Goal: Transaction & Acquisition: Purchase product/service

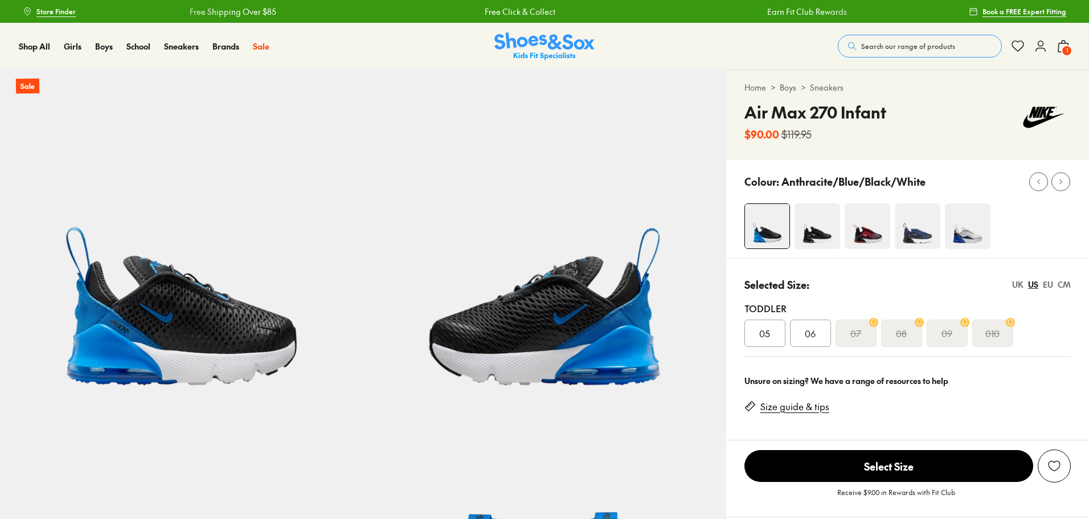
select select "*"
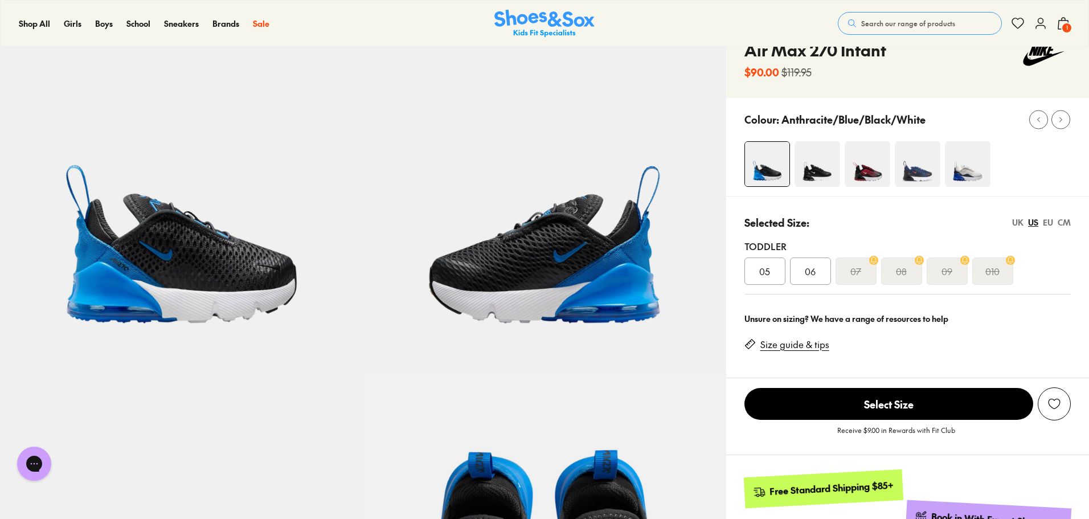
scroll to position [57, 0]
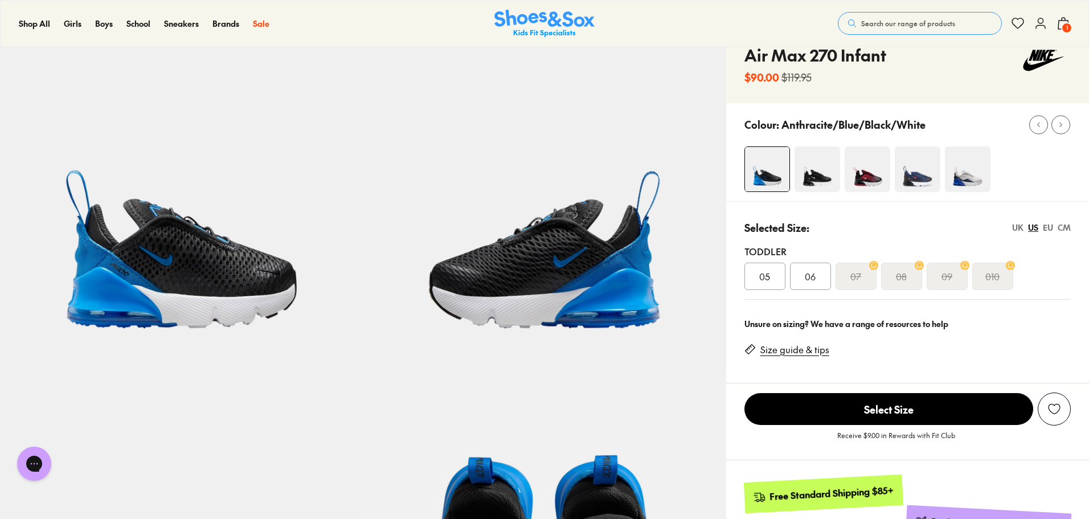
click at [814, 181] on img at bounding box center [817, 169] width 46 height 46
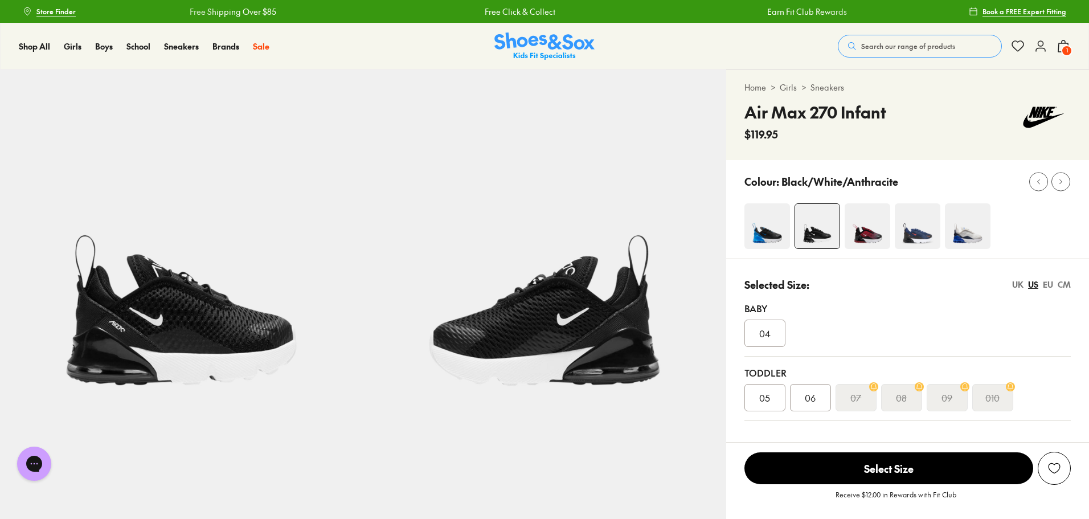
select select "*"
click at [955, 403] on div "09" at bounding box center [947, 397] width 41 height 27
click at [762, 232] on img at bounding box center [767, 226] width 46 height 46
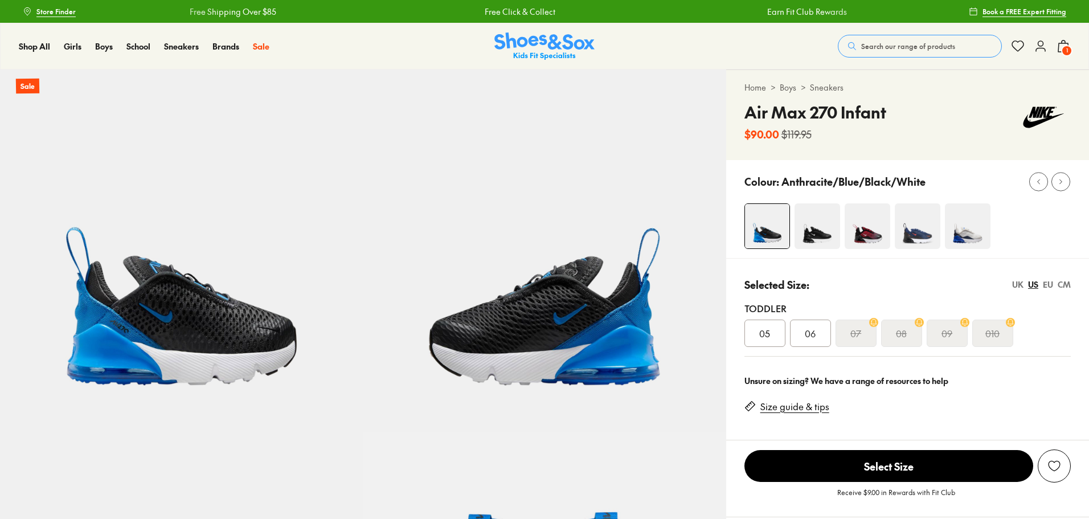
click at [915, 240] on img at bounding box center [918, 226] width 46 height 46
select select "*"
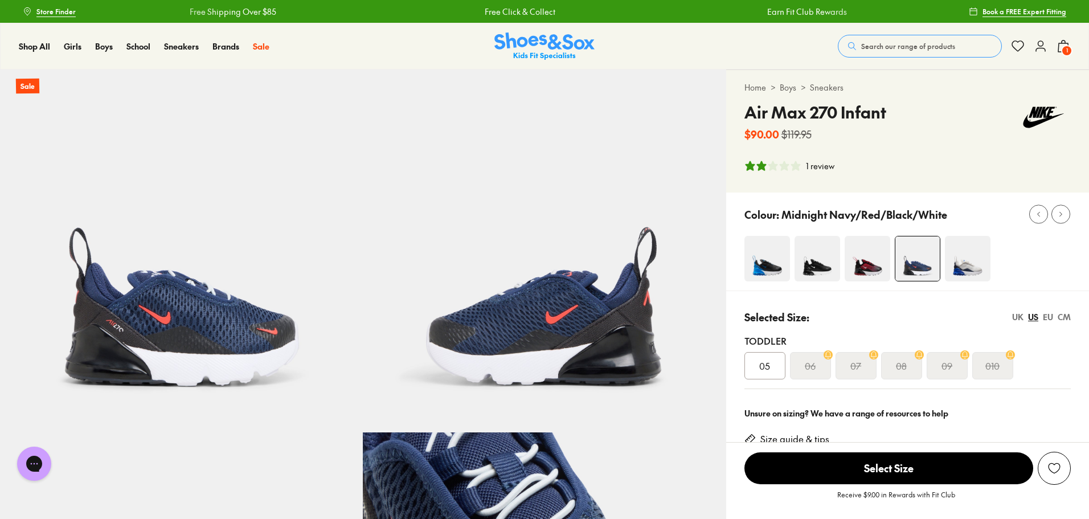
select select "*"
click at [838, 264] on img at bounding box center [817, 259] width 46 height 46
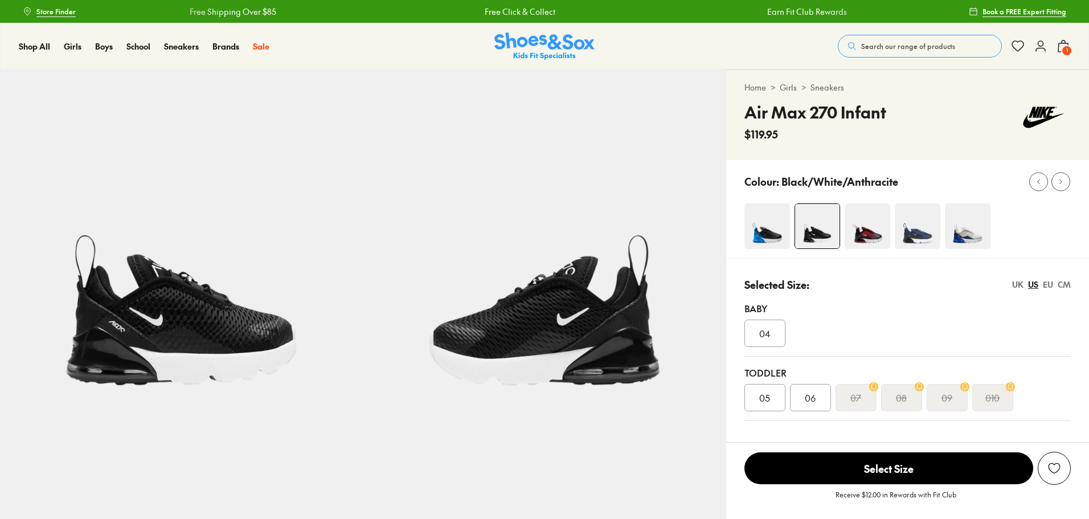
select select "*"
click at [766, 234] on img at bounding box center [767, 226] width 46 height 46
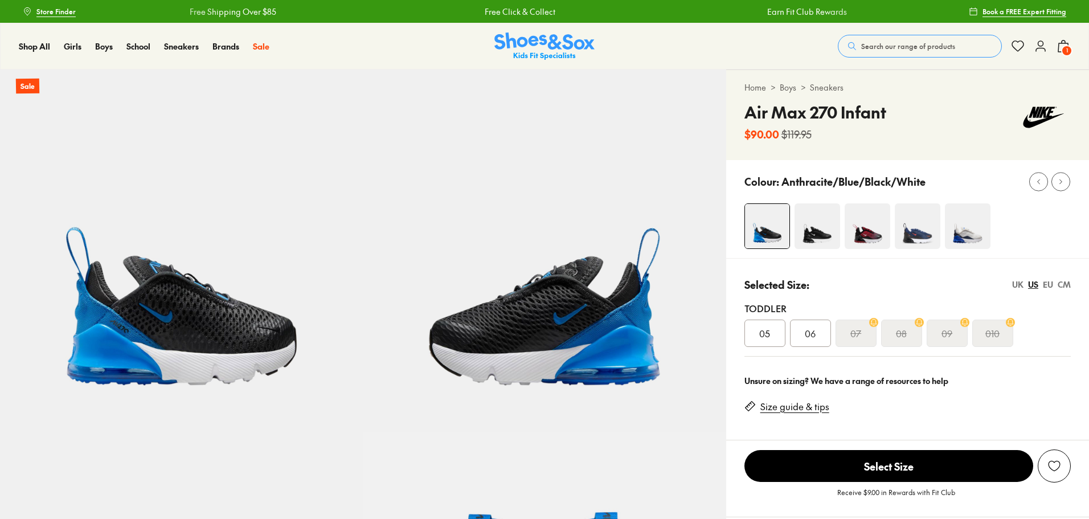
select select "*"
click at [869, 232] on img at bounding box center [868, 226] width 46 height 46
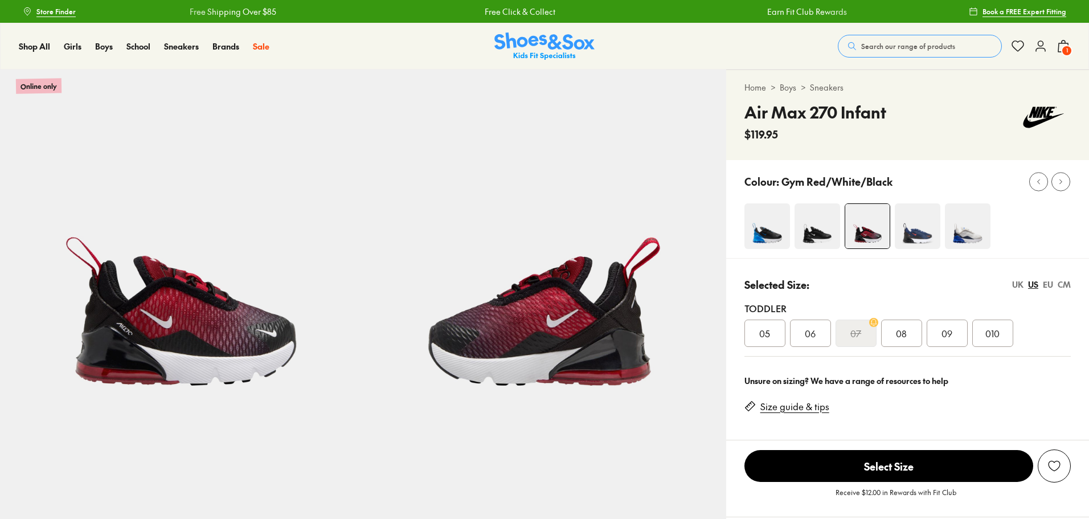
select select "*"
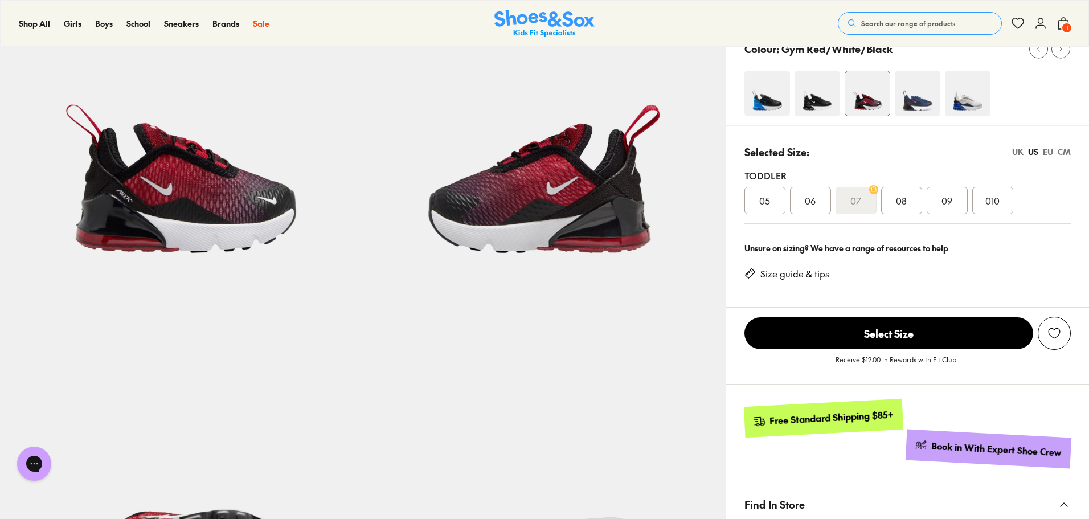
scroll to position [95, 0]
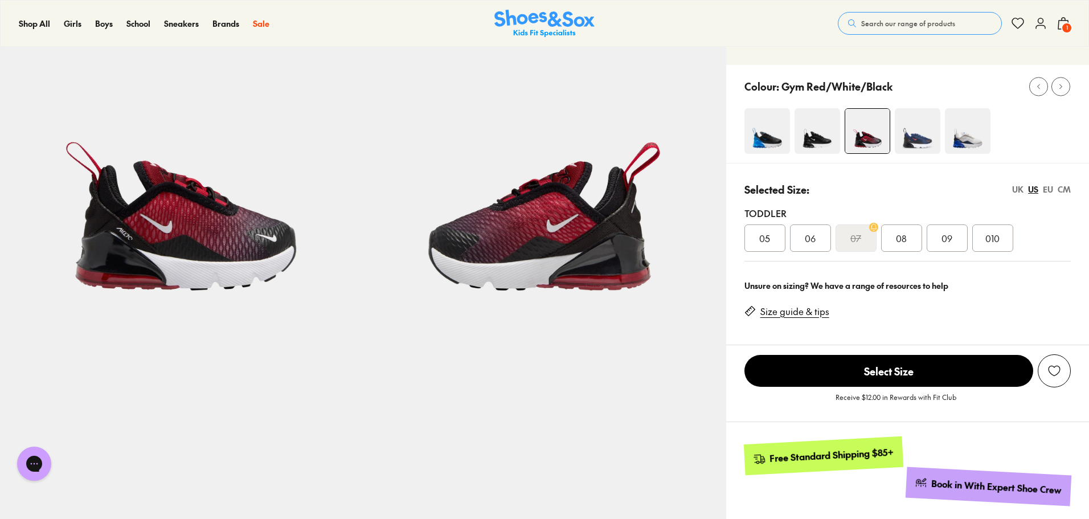
click at [1068, 189] on div "CM" at bounding box center [1063, 189] width 13 height 12
click at [779, 314] on link "Size guide & tips" at bounding box center [794, 311] width 69 height 13
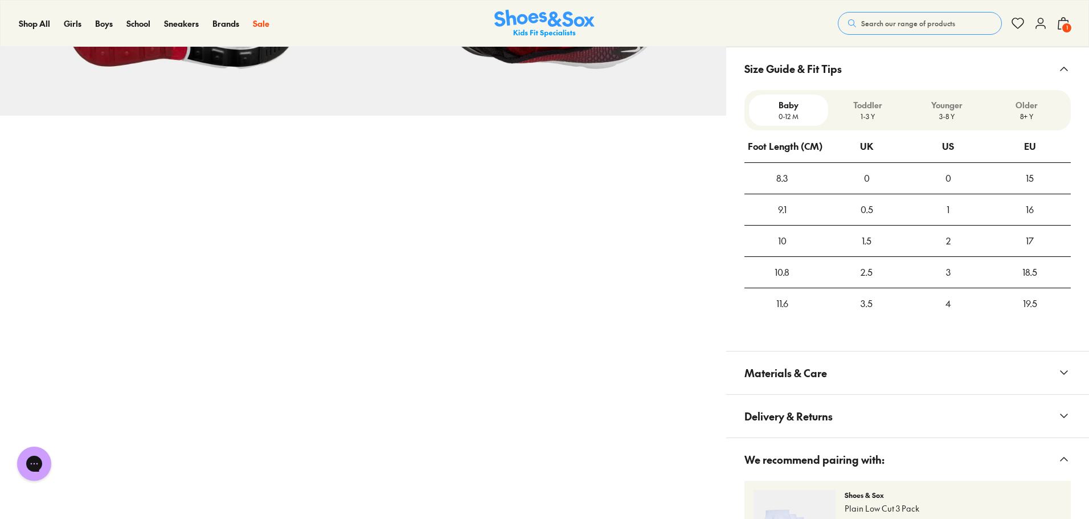
scroll to position [670, 0]
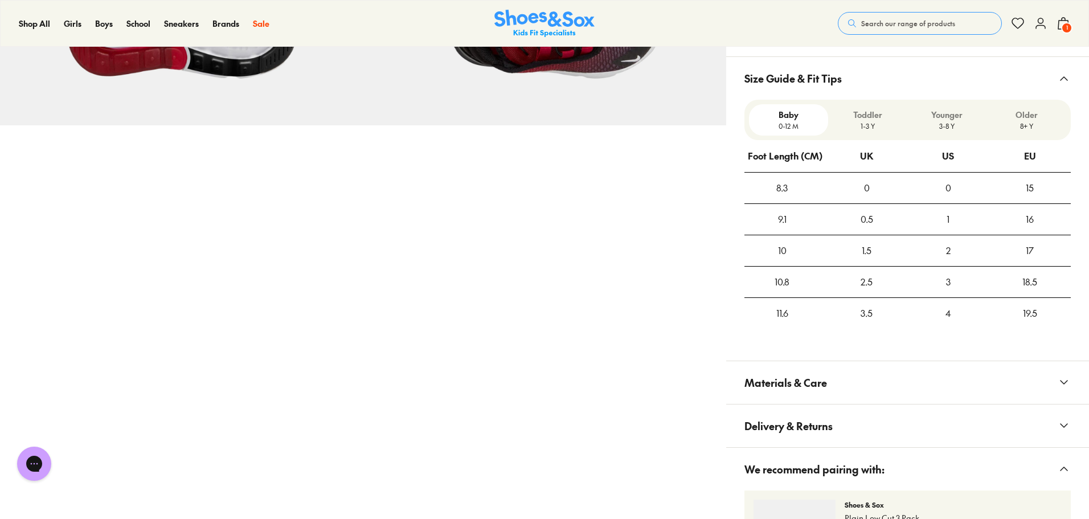
click at [864, 113] on p "Toddler" at bounding box center [868, 115] width 70 height 12
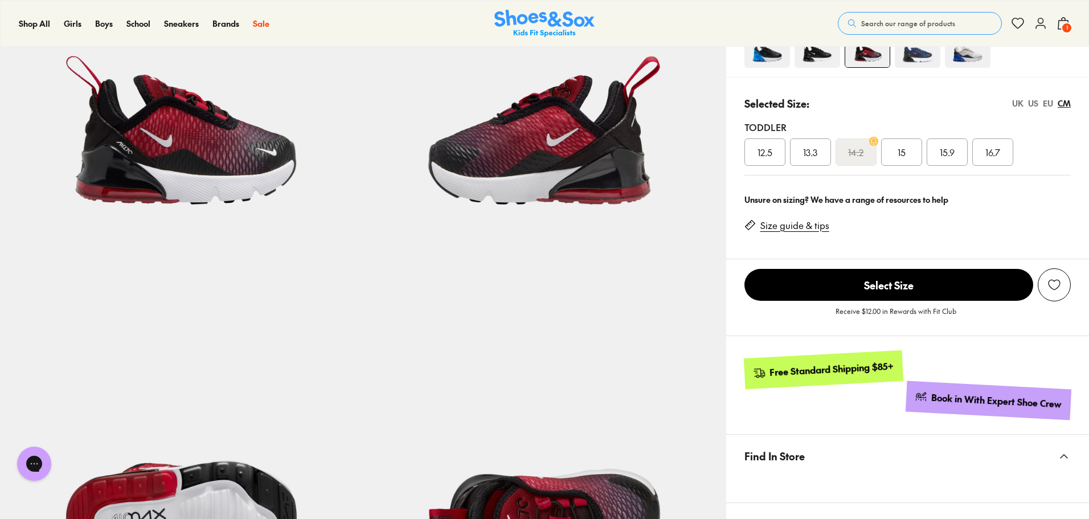
scroll to position [158, 0]
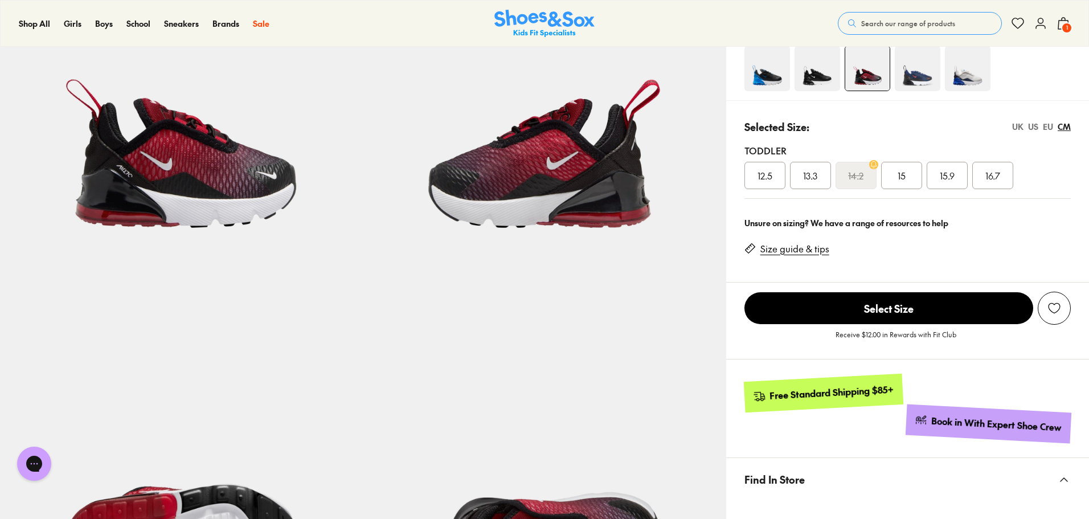
click at [1035, 125] on div "US" at bounding box center [1033, 127] width 10 height 12
click at [1065, 125] on div "CM" at bounding box center [1063, 127] width 13 height 12
click at [1037, 128] on div "US" at bounding box center [1033, 127] width 10 height 12
click at [957, 177] on div "09" at bounding box center [947, 175] width 41 height 27
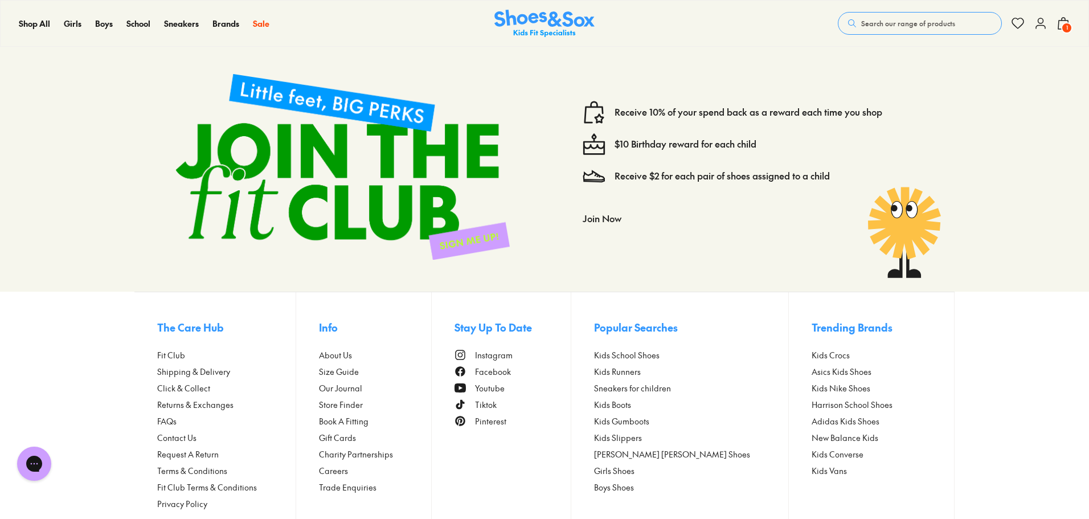
scroll to position [2231, 0]
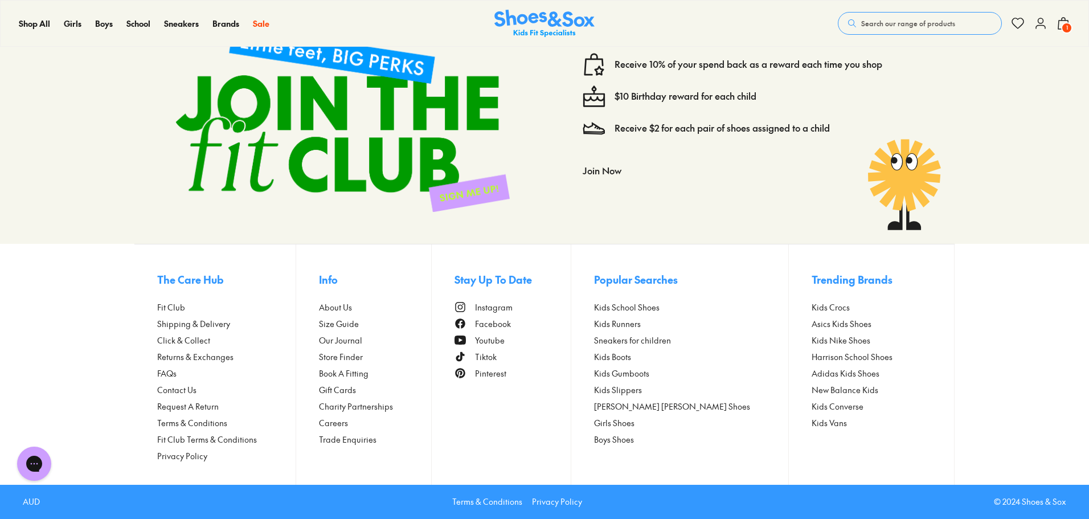
click at [182, 392] on span "Contact Us" at bounding box center [176, 390] width 39 height 12
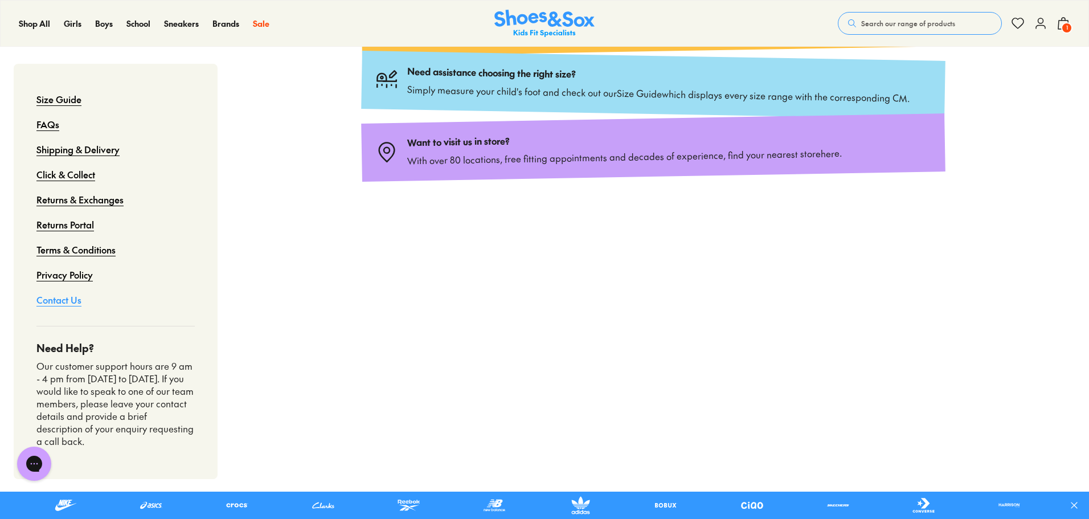
scroll to position [342, 0]
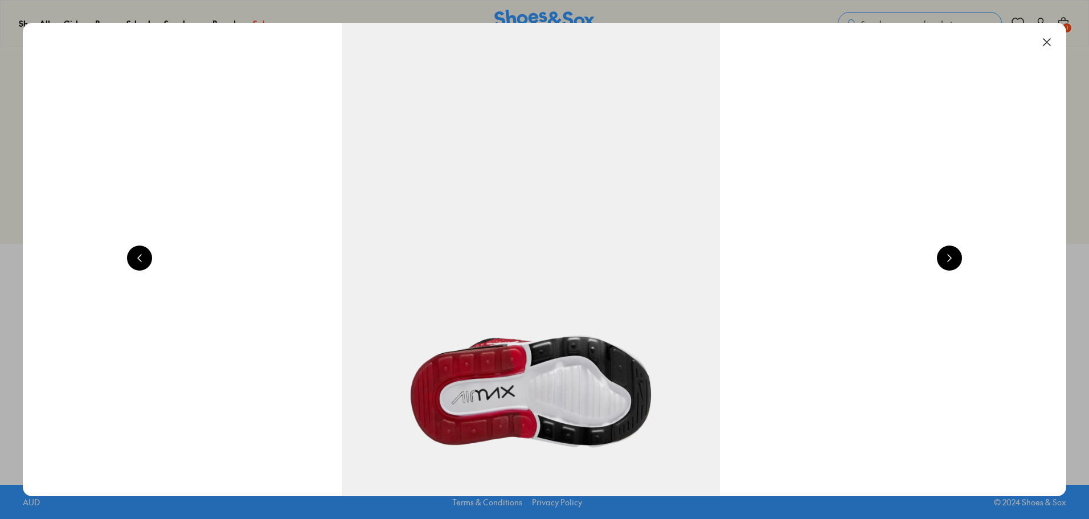
select select "*"
click at [951, 257] on button at bounding box center [949, 257] width 25 height 25
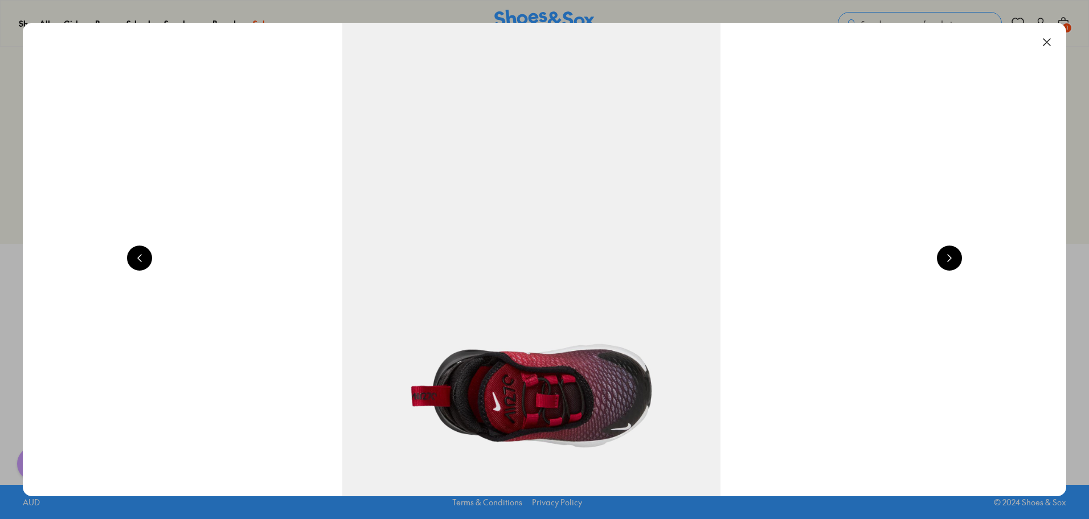
click at [951, 257] on button at bounding box center [949, 257] width 25 height 25
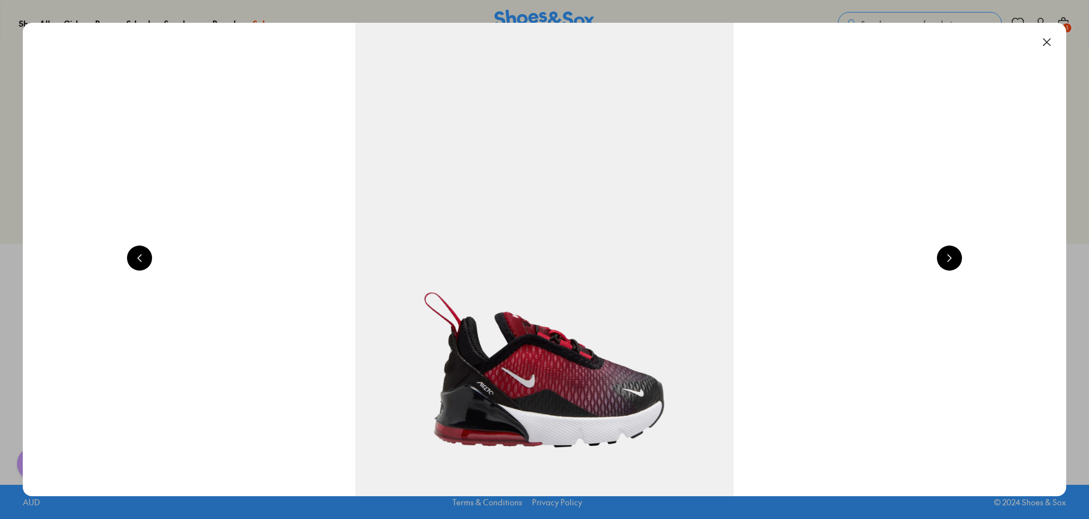
scroll to position [0, 1048]
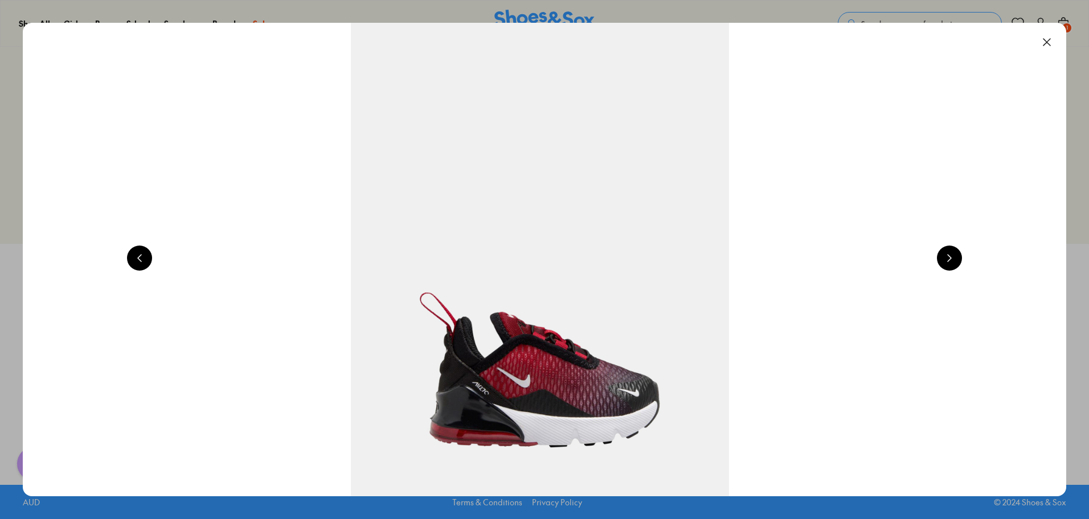
click at [960, 256] on button at bounding box center [949, 257] width 25 height 25
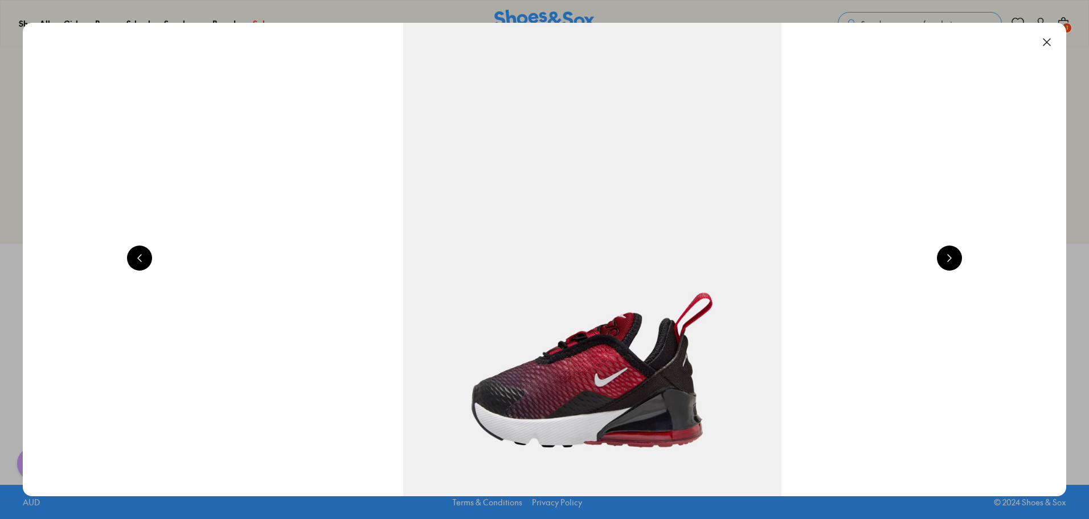
scroll to position [0, 2096]
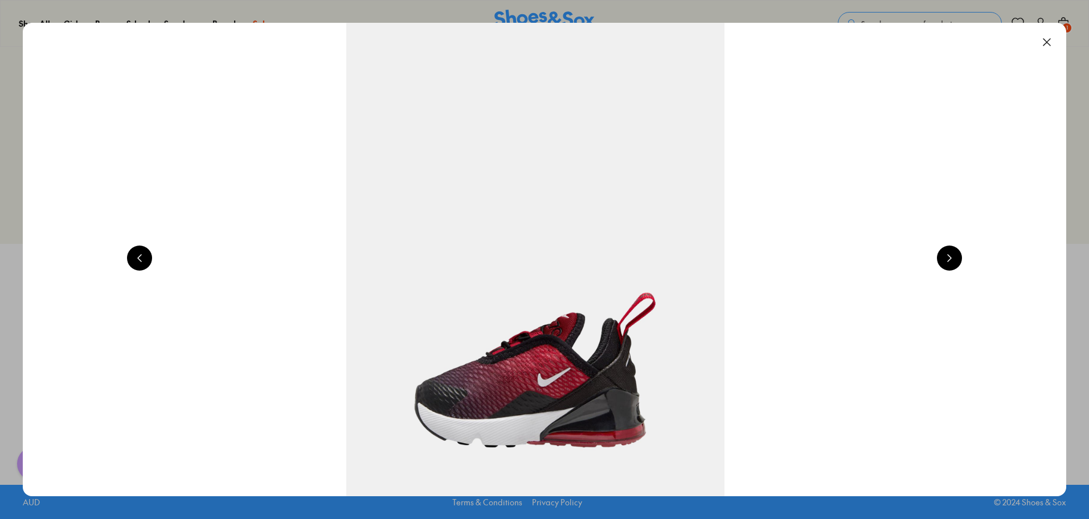
click at [1048, 43] on button at bounding box center [1046, 42] width 25 height 25
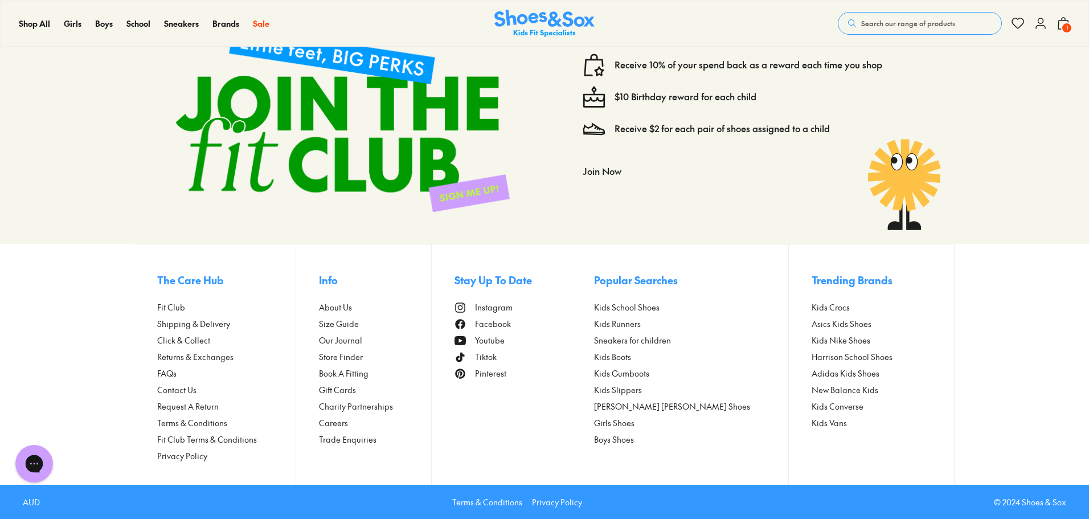
click at [32, 464] on icon "Gorgias live chat" at bounding box center [34, 463] width 13 height 13
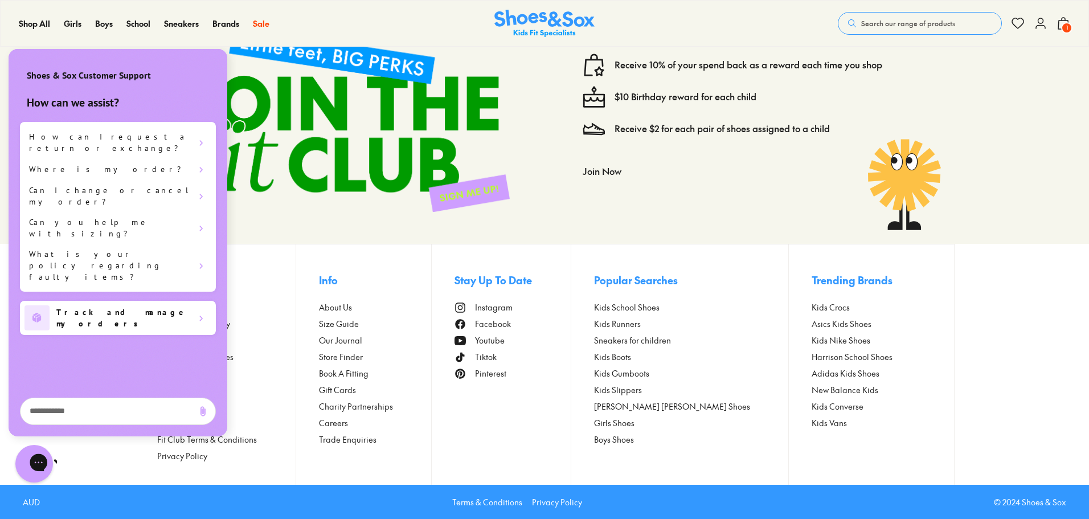
scroll to position [0, 0]
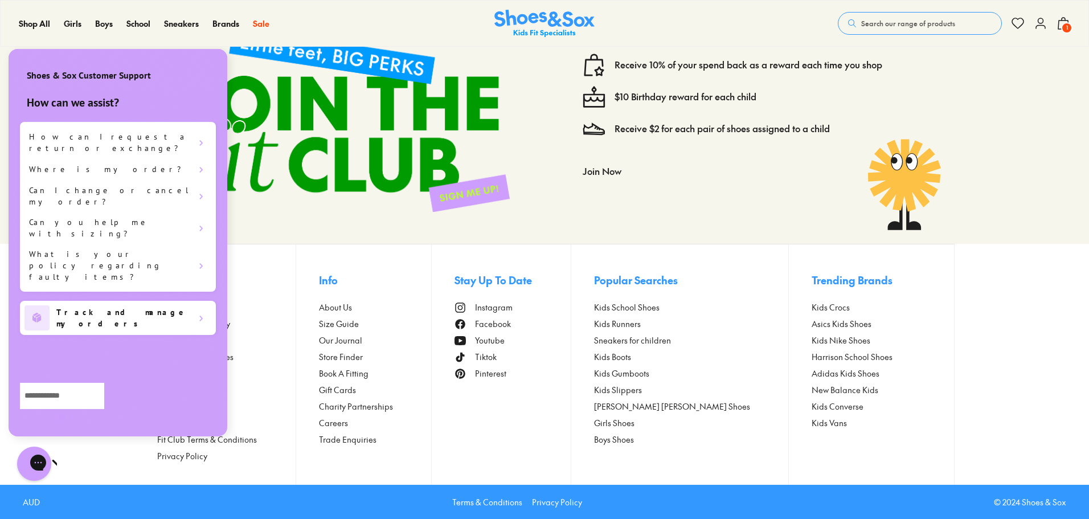
click at [104, 408] on textarea "live chat message input" at bounding box center [62, 396] width 84 height 26
type textarea "**********"
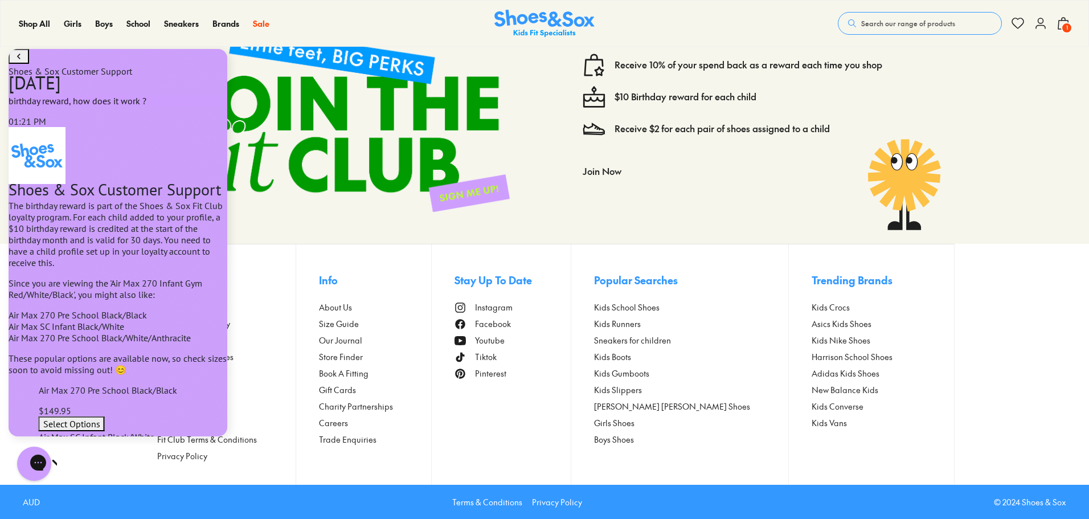
scroll to position [91, 0]
click at [17, 63] on icon "go to home page" at bounding box center [18, 57] width 11 height 14
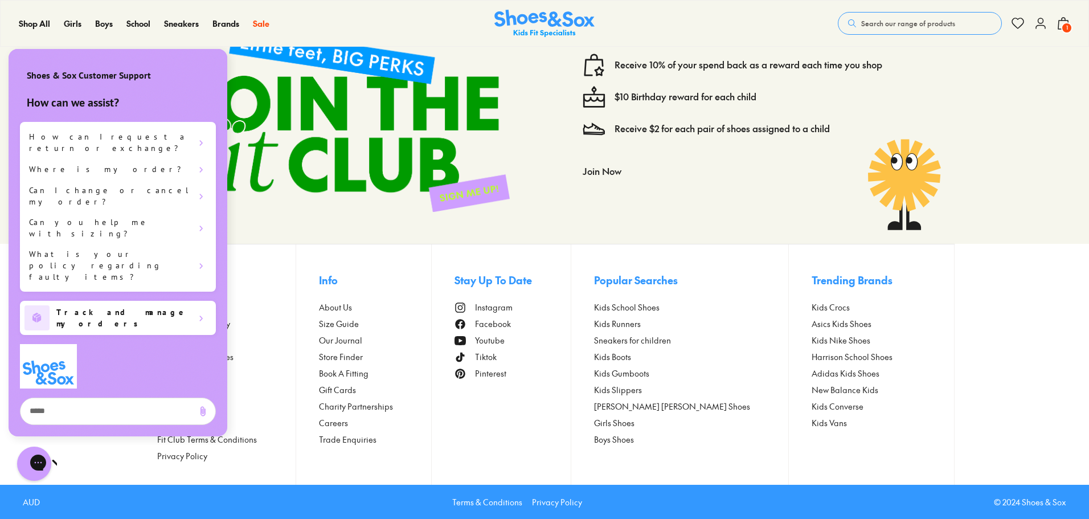
click at [72, 462] on div "Gorgias live chat" at bounding box center [78, 464] width 13 height 16
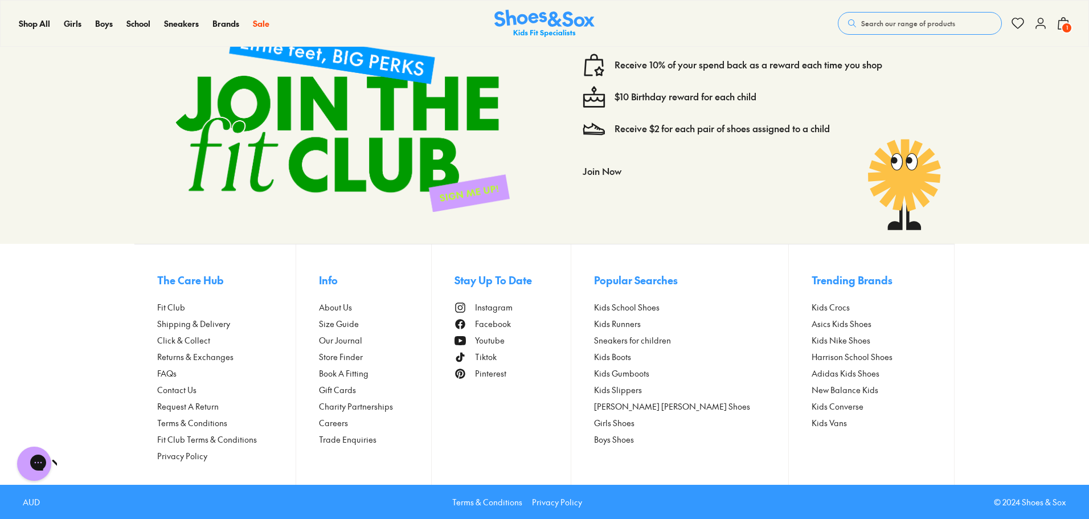
click at [1042, 22] on icon at bounding box center [1041, 24] width 14 height 14
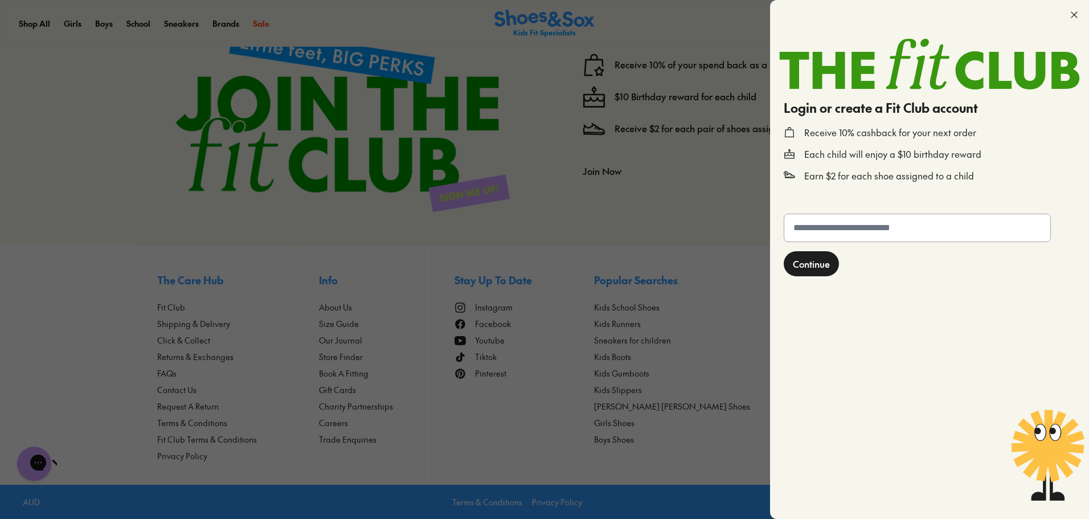
click at [842, 220] on input "text" at bounding box center [917, 227] width 266 height 27
type input "**********"
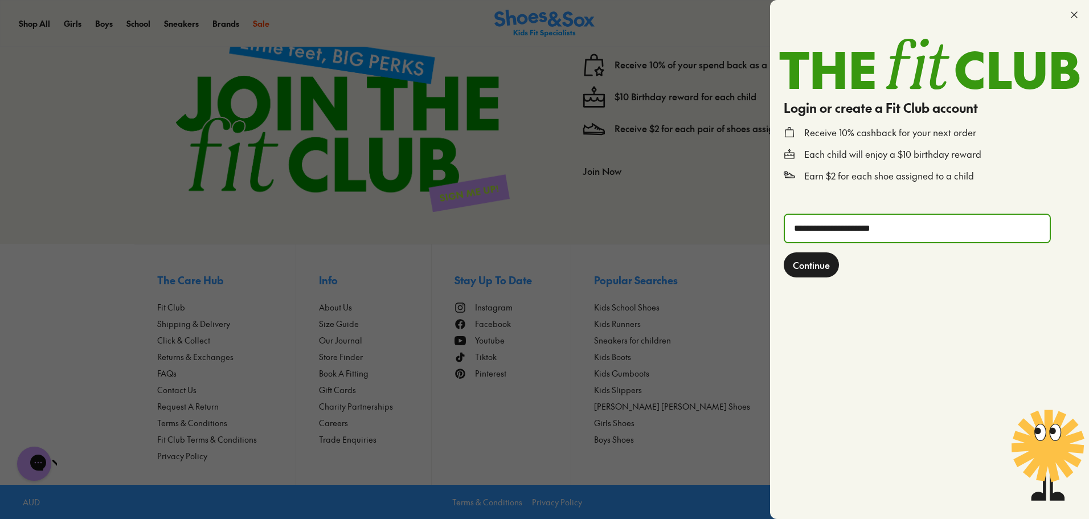
click at [810, 262] on span "Continue" at bounding box center [811, 265] width 37 height 14
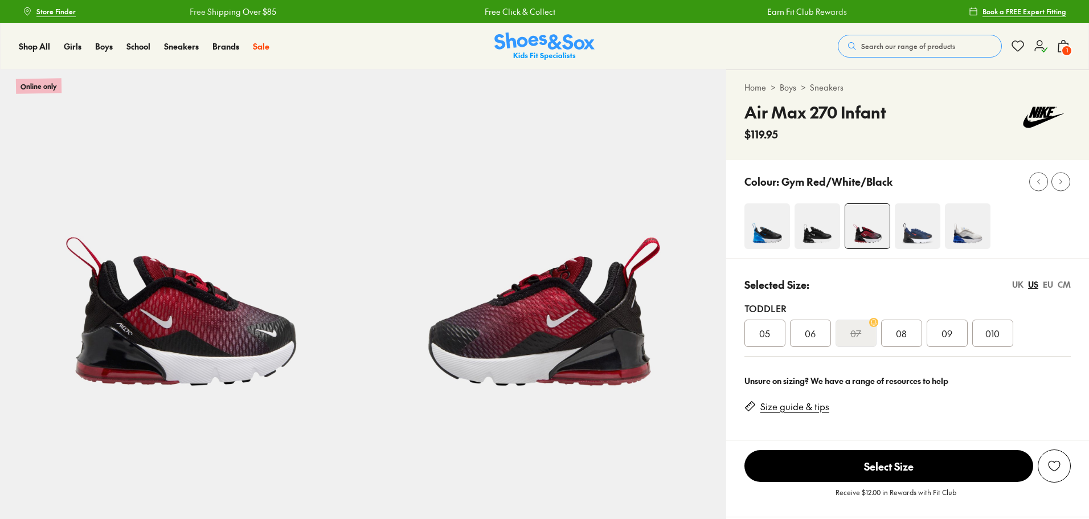
select select "*"
click at [1043, 50] on icon at bounding box center [1041, 46] width 14 height 14
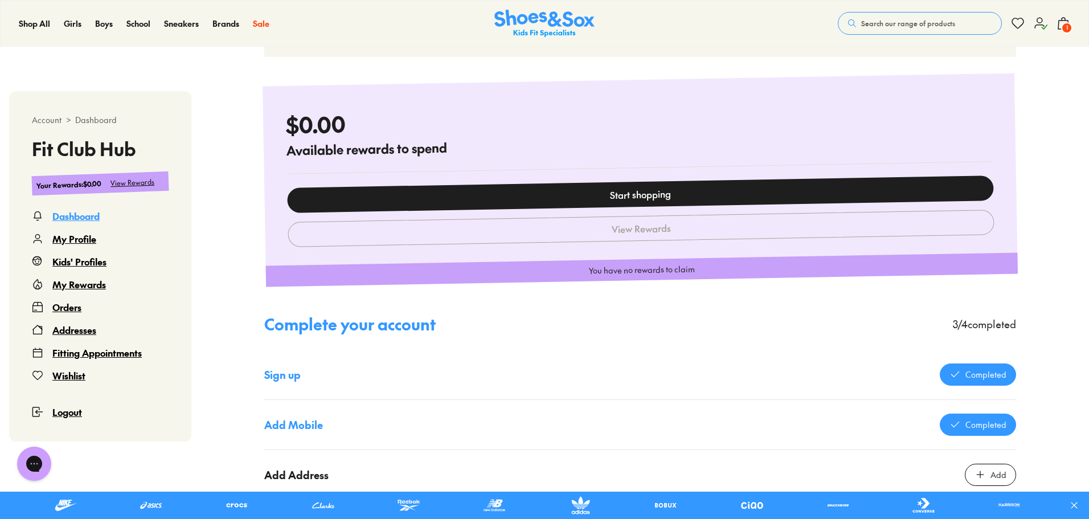
scroll to position [608, 0]
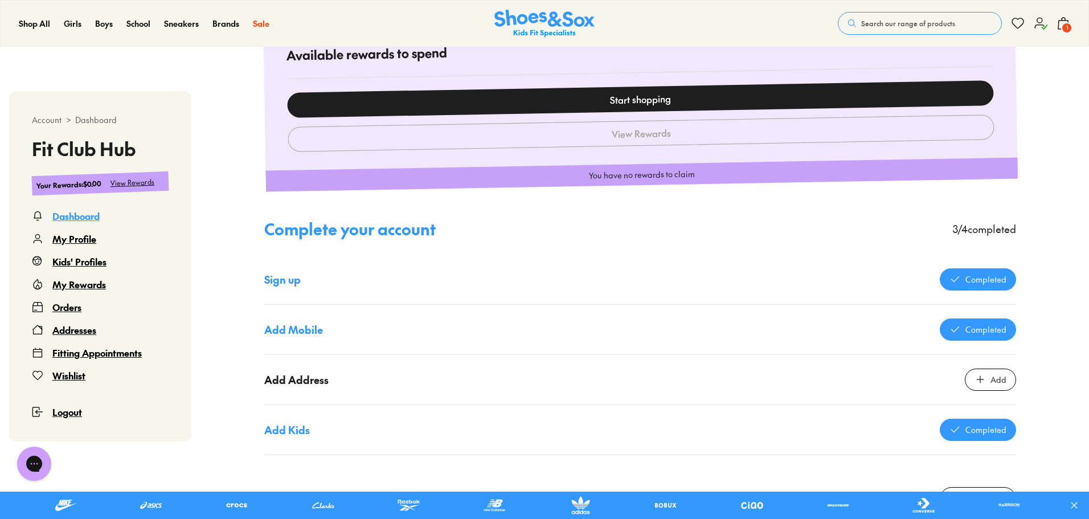
click at [82, 261] on div "Kids' Profiles" at bounding box center [79, 262] width 54 height 14
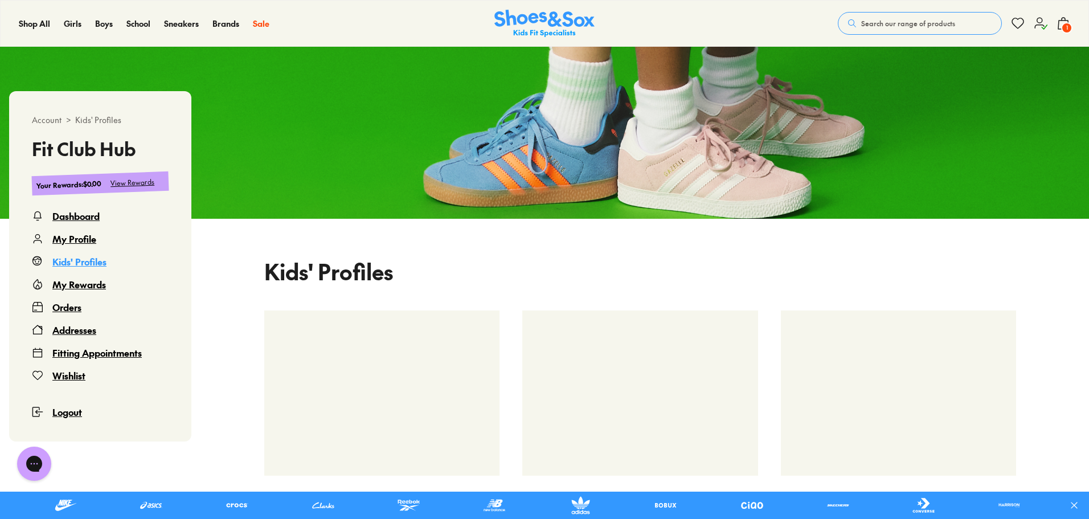
select select
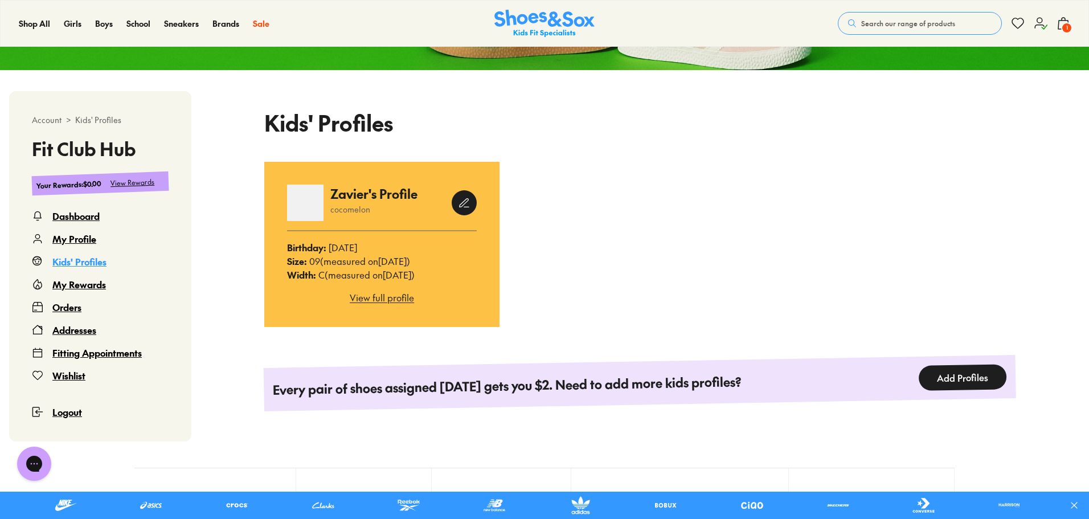
scroll to position [221, 0]
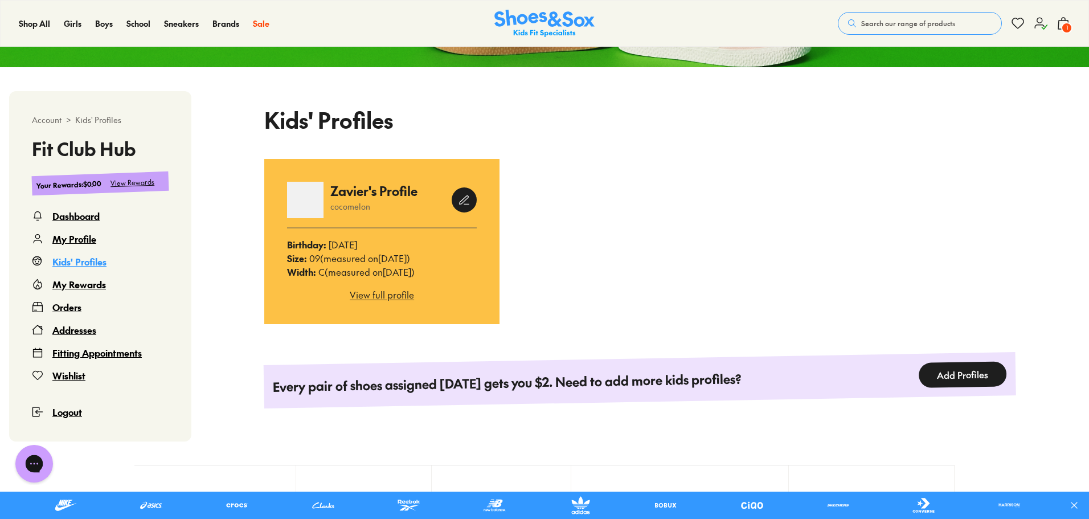
click at [40, 468] on div "Gorgias live chat" at bounding box center [34, 463] width 25 height 25
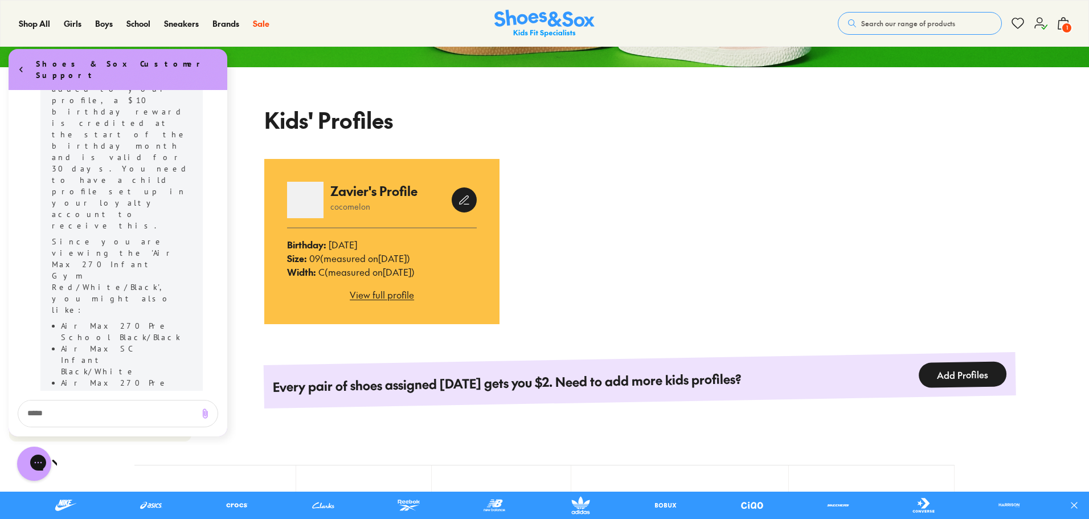
scroll to position [262, 0]
click at [99, 411] on textarea "live chat message input" at bounding box center [60, 398] width 84 height 26
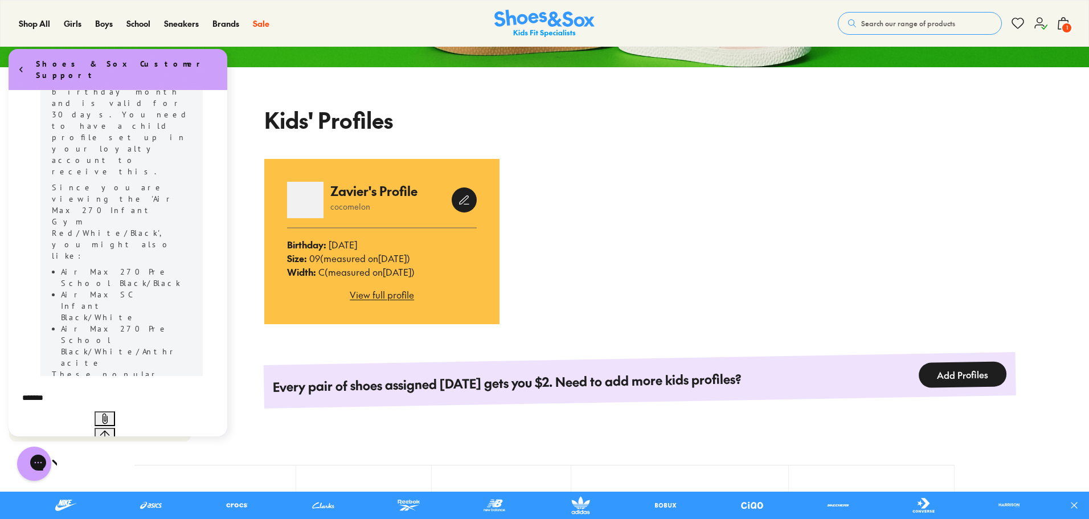
type textarea "********"
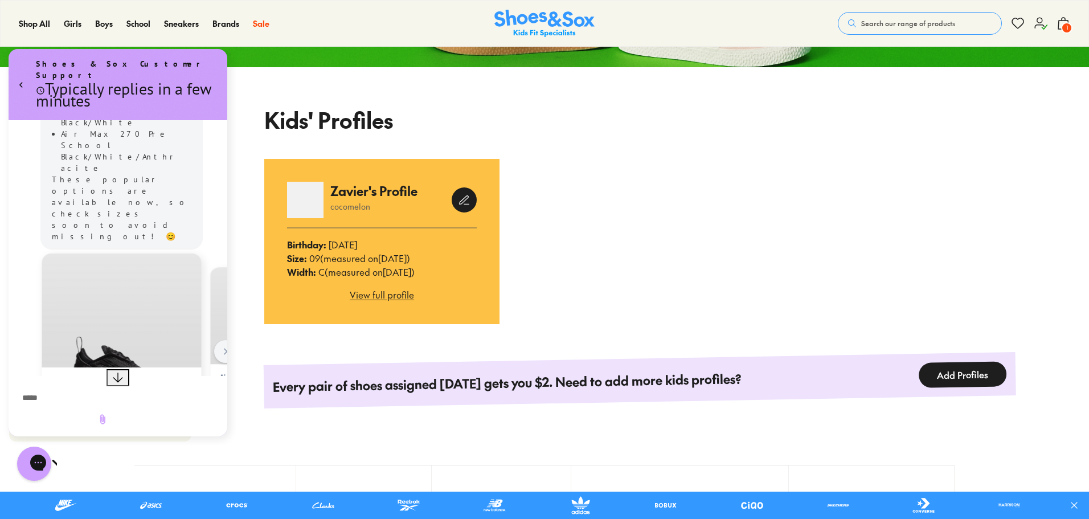
scroll to position [488, 0]
click at [71, 407] on textarea "live chat message input" at bounding box center [103, 398] width 170 height 26
type textarea "**********"
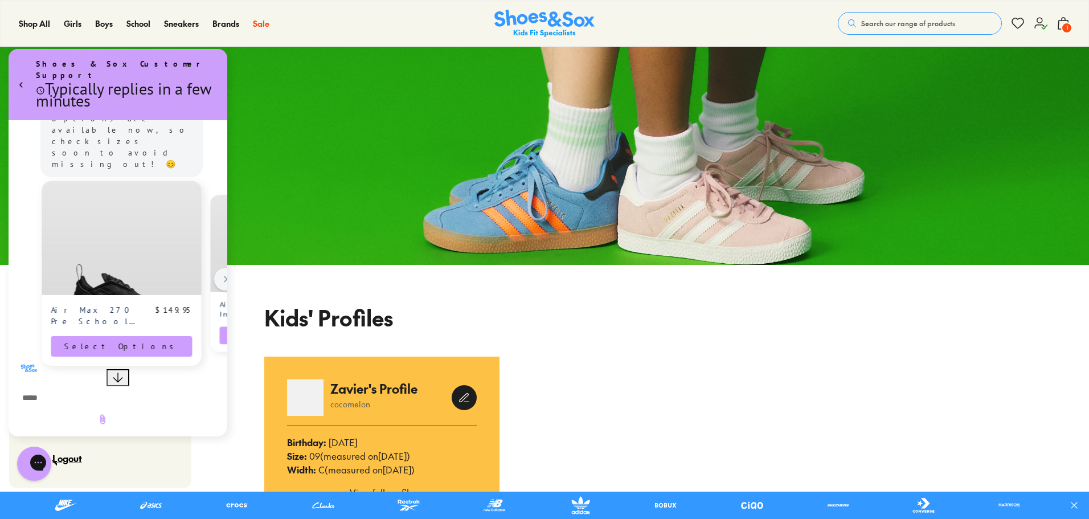
scroll to position [0, 0]
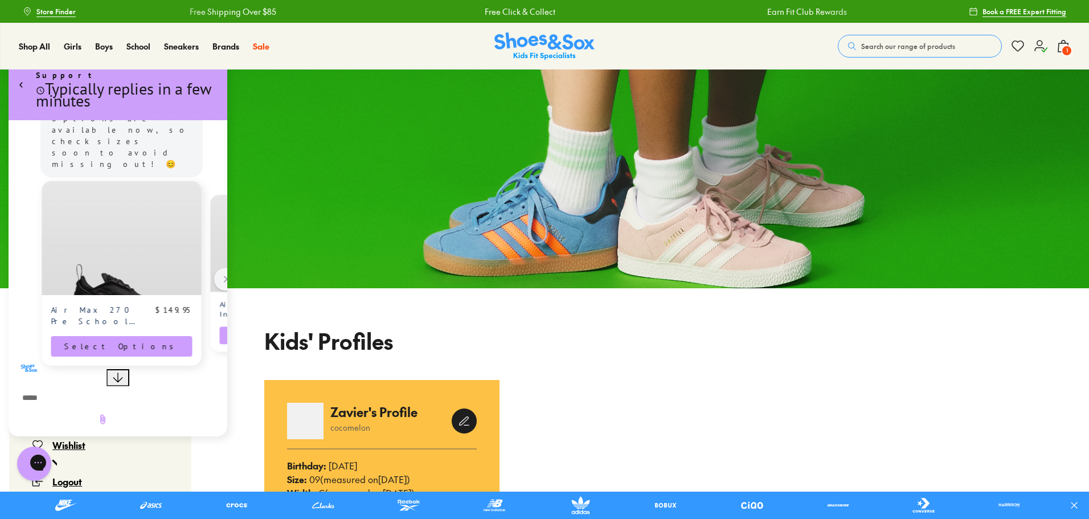
click at [1067, 50] on body "Skip to Main Content Store Finder Free Shipping Over $85 Free Click & Collect E…" at bounding box center [544, 480] width 1089 height 961
click at [1066, 46] on span "1" at bounding box center [1066, 50] width 11 height 11
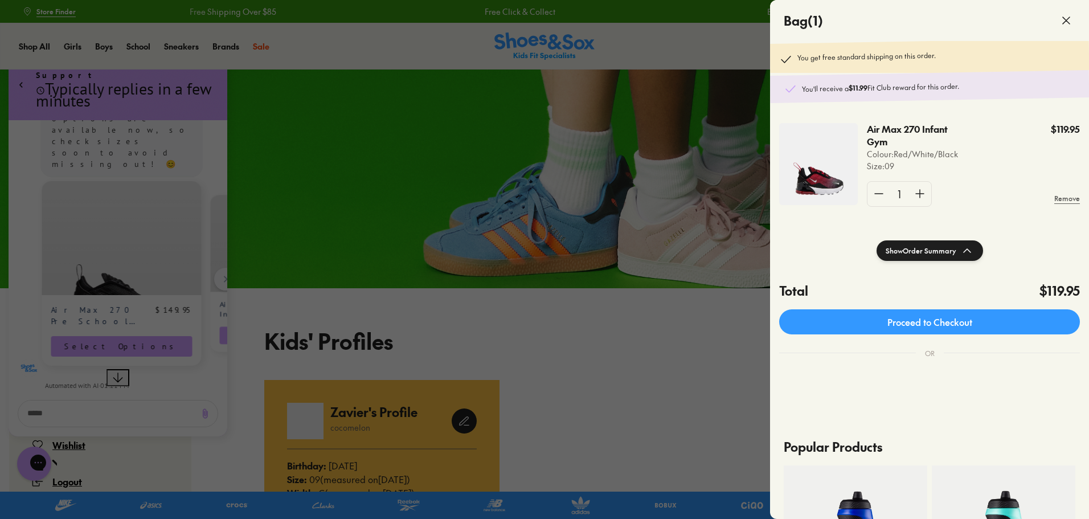
click at [1064, 22] on use at bounding box center [1066, 20] width 7 height 7
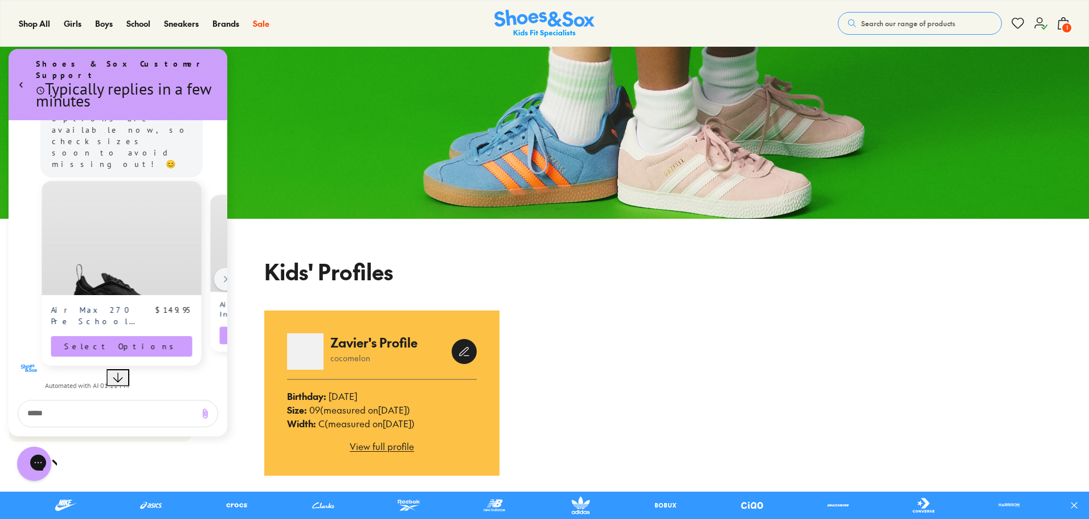
scroll to position [19, 0]
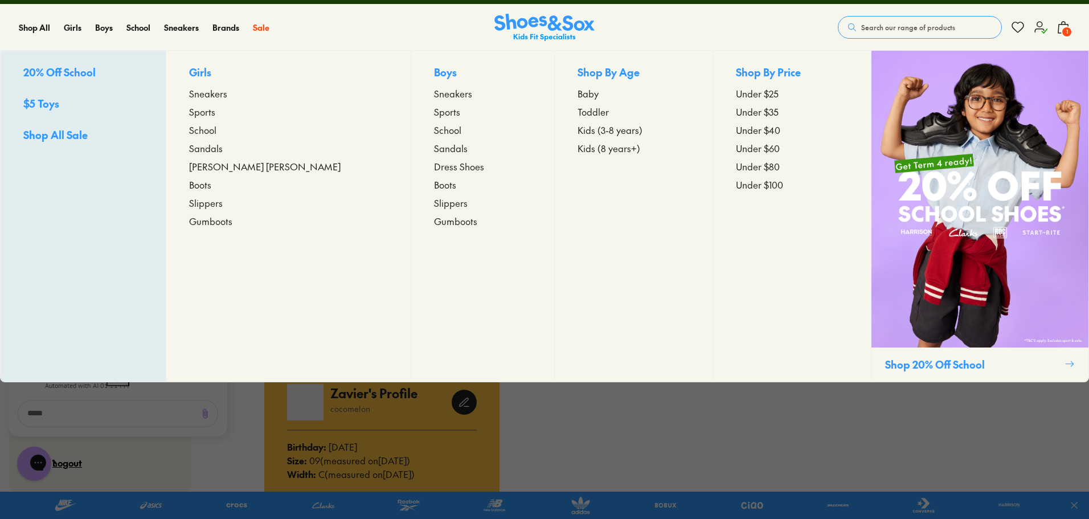
click at [577, 116] on span "Toddler" at bounding box center [592, 112] width 31 height 14
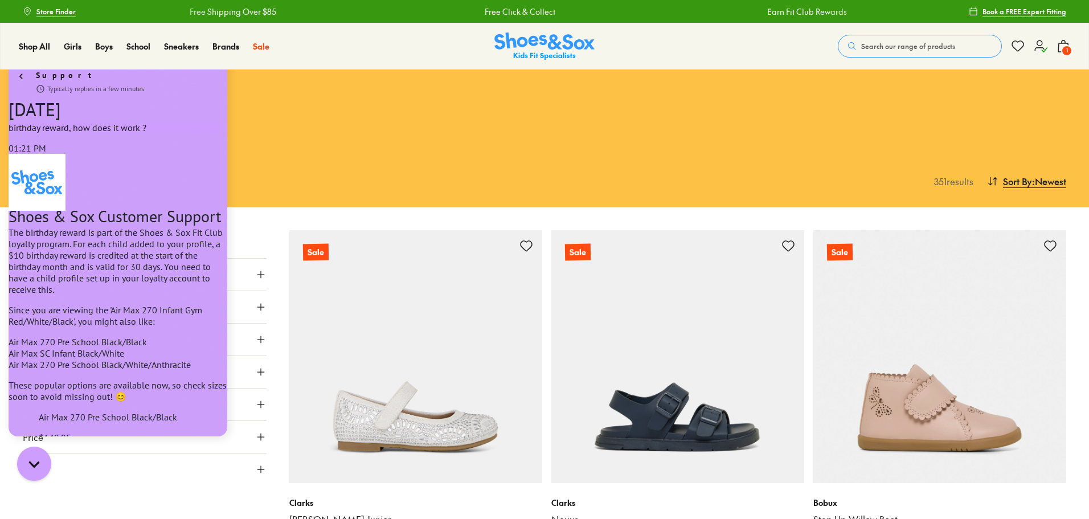
scroll to position [559, 0]
click at [1061, 46] on icon at bounding box center [1063, 46] width 14 height 14
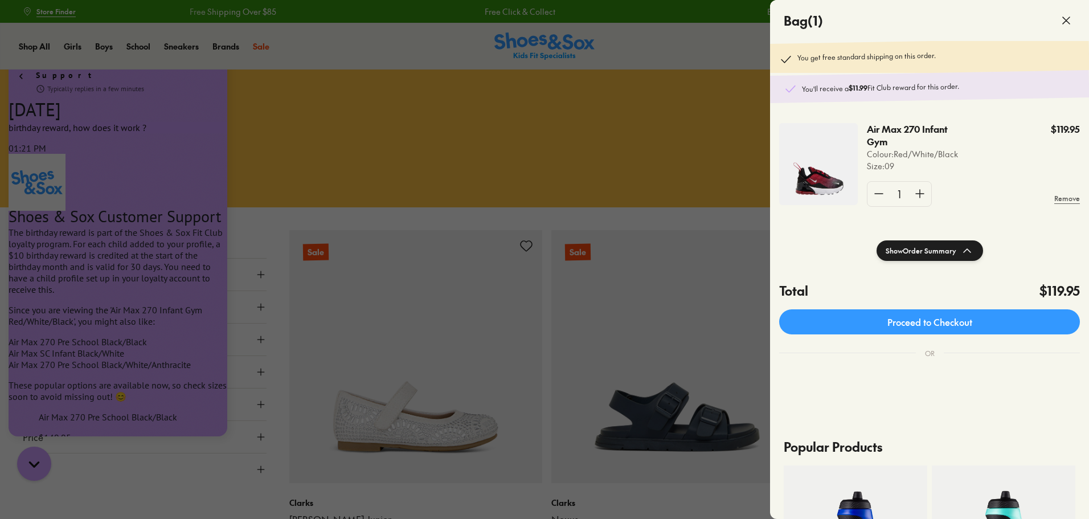
click at [815, 186] on img at bounding box center [818, 164] width 79 height 82
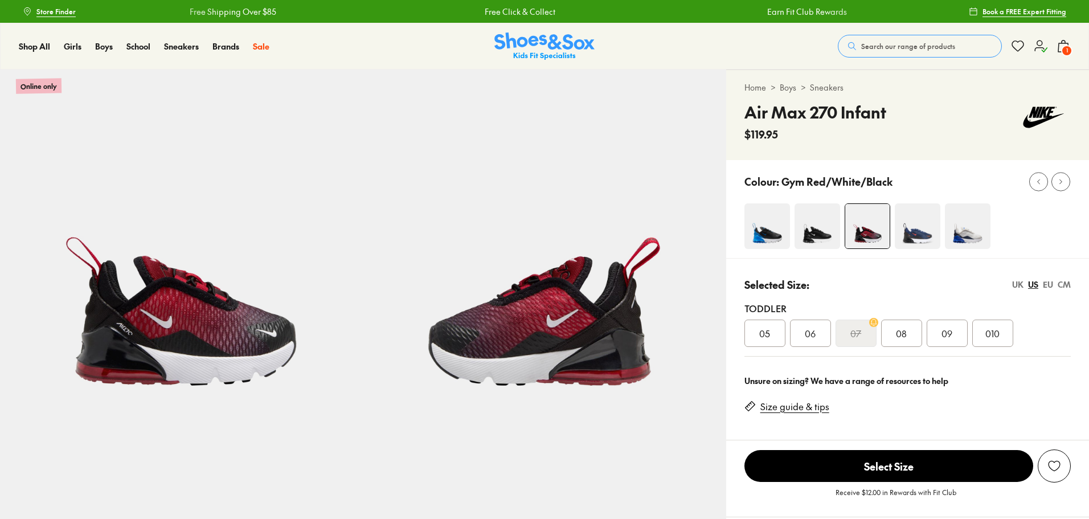
select select "*"
click at [819, 237] on img at bounding box center [817, 226] width 46 height 46
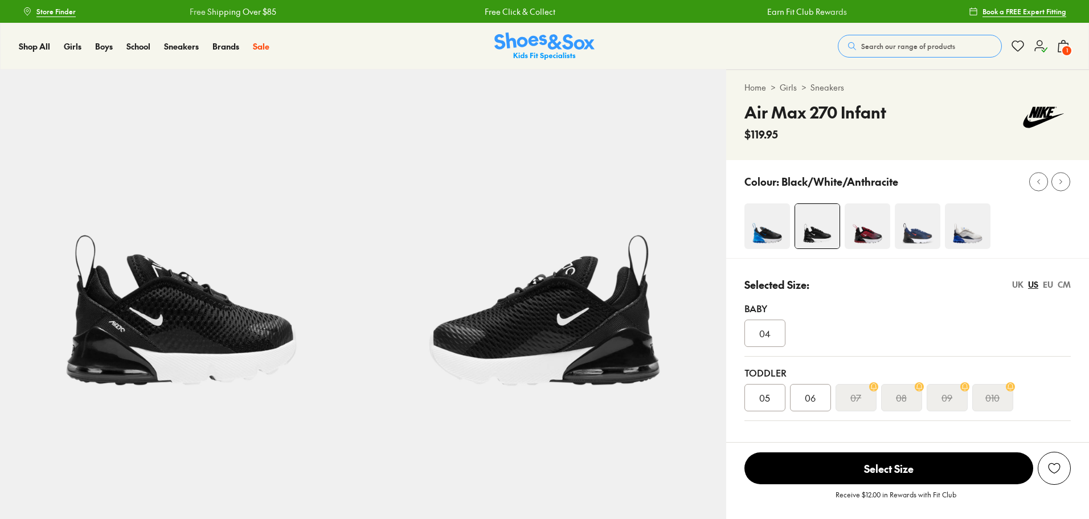
select select "*"
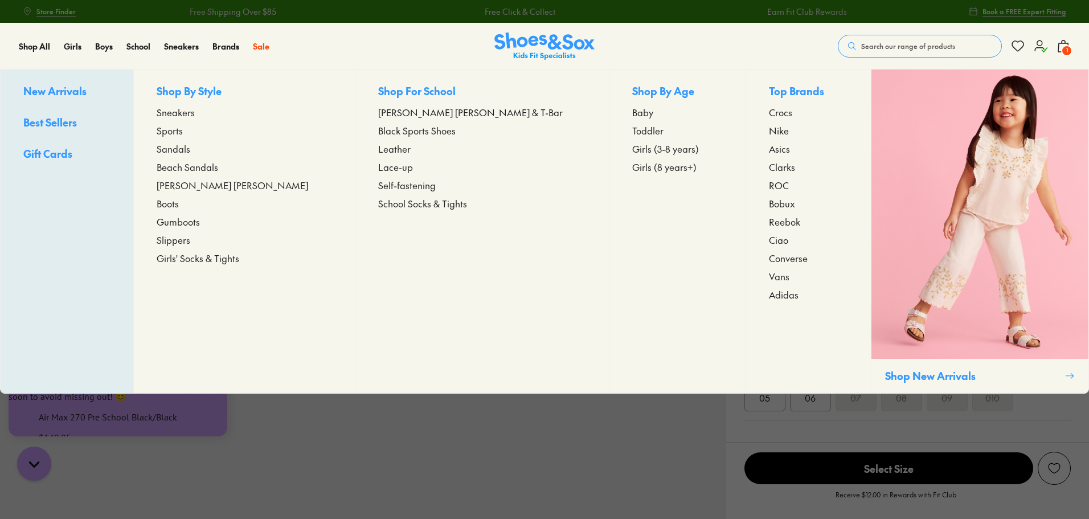
click at [632, 130] on span "Toddler" at bounding box center [647, 131] width 31 height 14
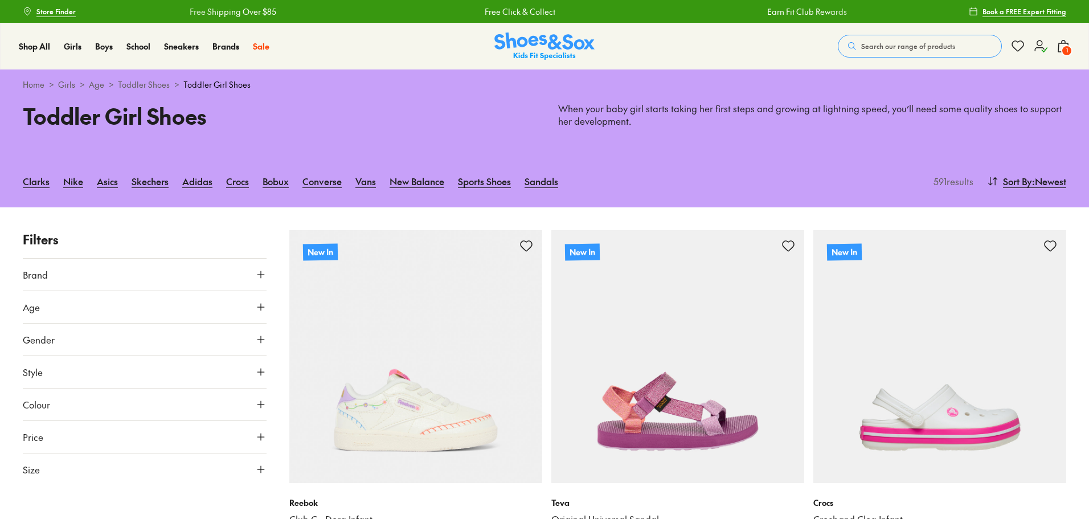
click at [162, 276] on button "Brand" at bounding box center [145, 275] width 244 height 32
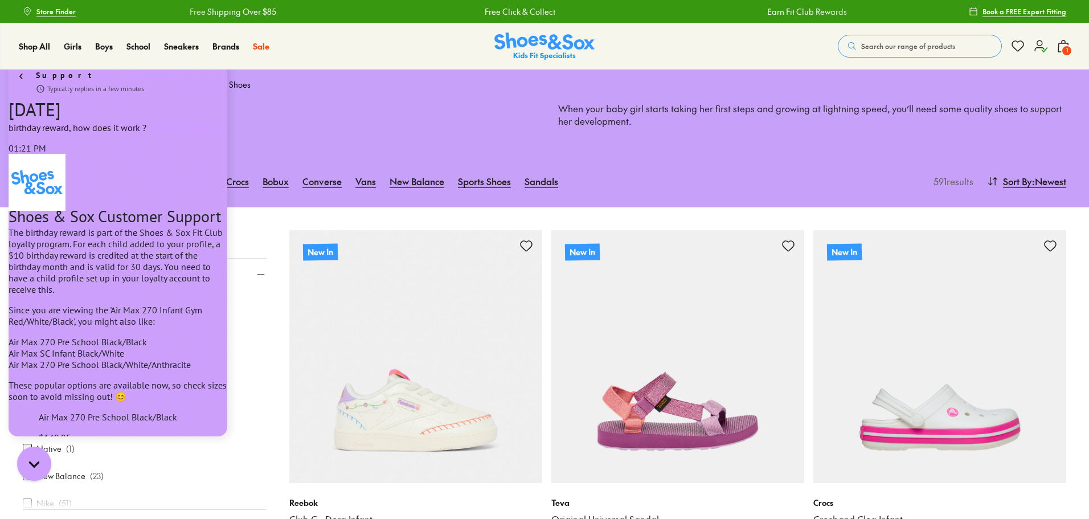
scroll to position [323, 0]
click at [44, 468] on div "Gorgias live chat" at bounding box center [34, 463] width 25 height 25
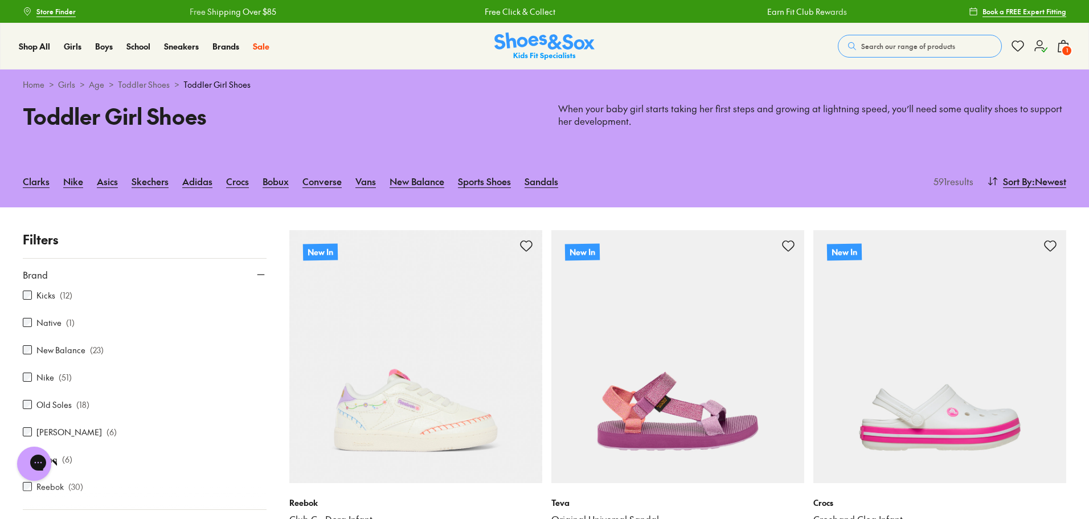
scroll to position [437, 0]
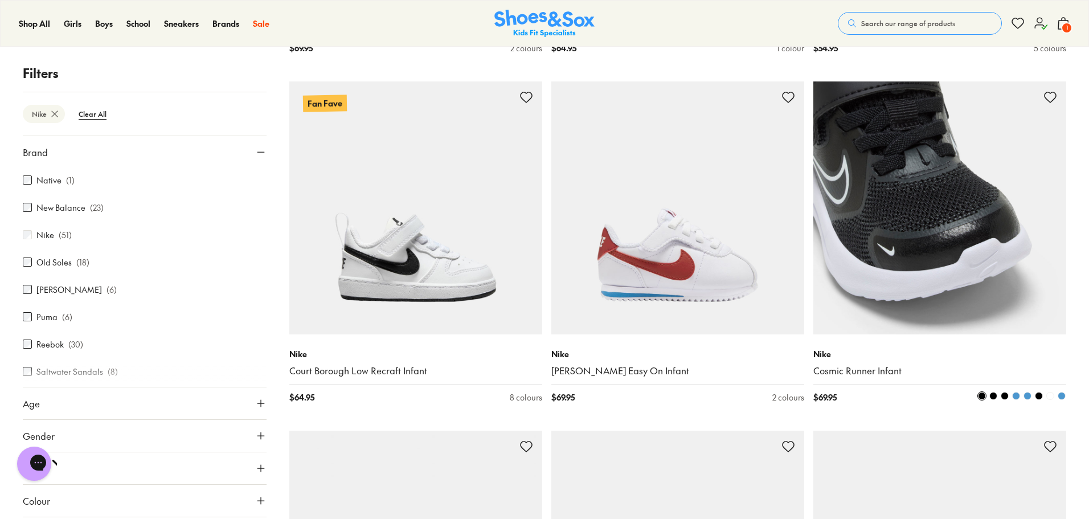
scroll to position [1555, 0]
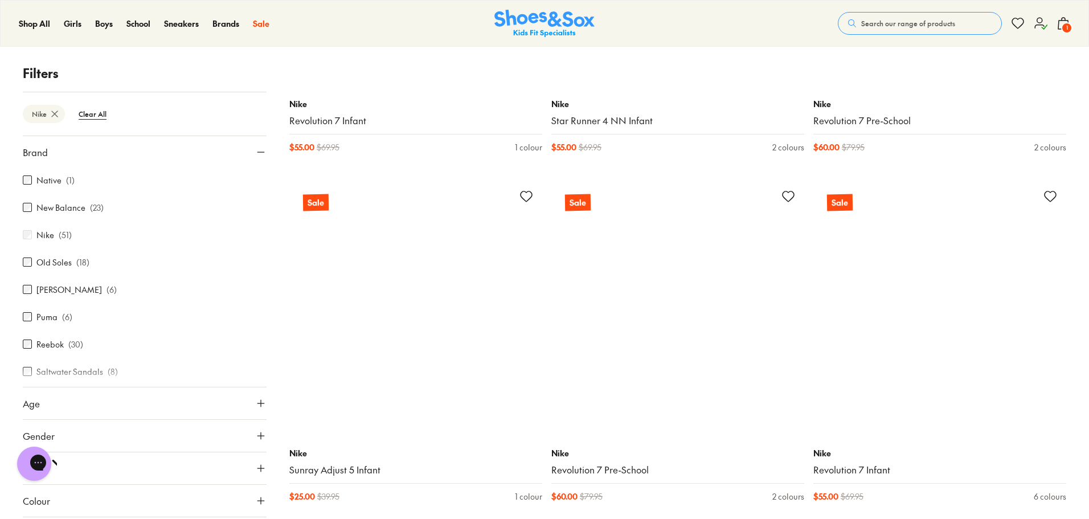
scroll to position [5598, 0]
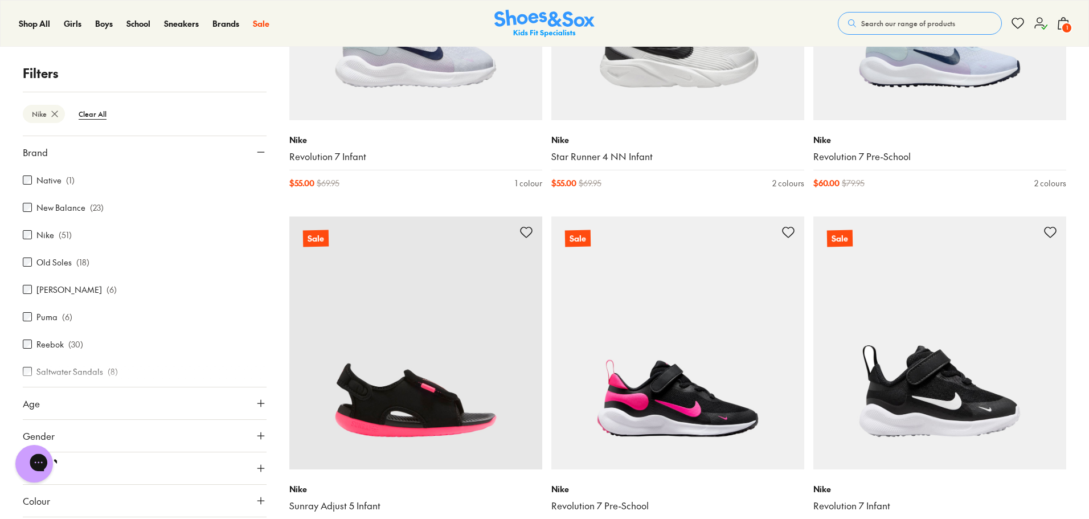
click at [72, 461] on icon "Gorgias live chat" at bounding box center [78, 462] width 13 height 13
